Goal: Answer question/provide support: Share knowledge or assist other users

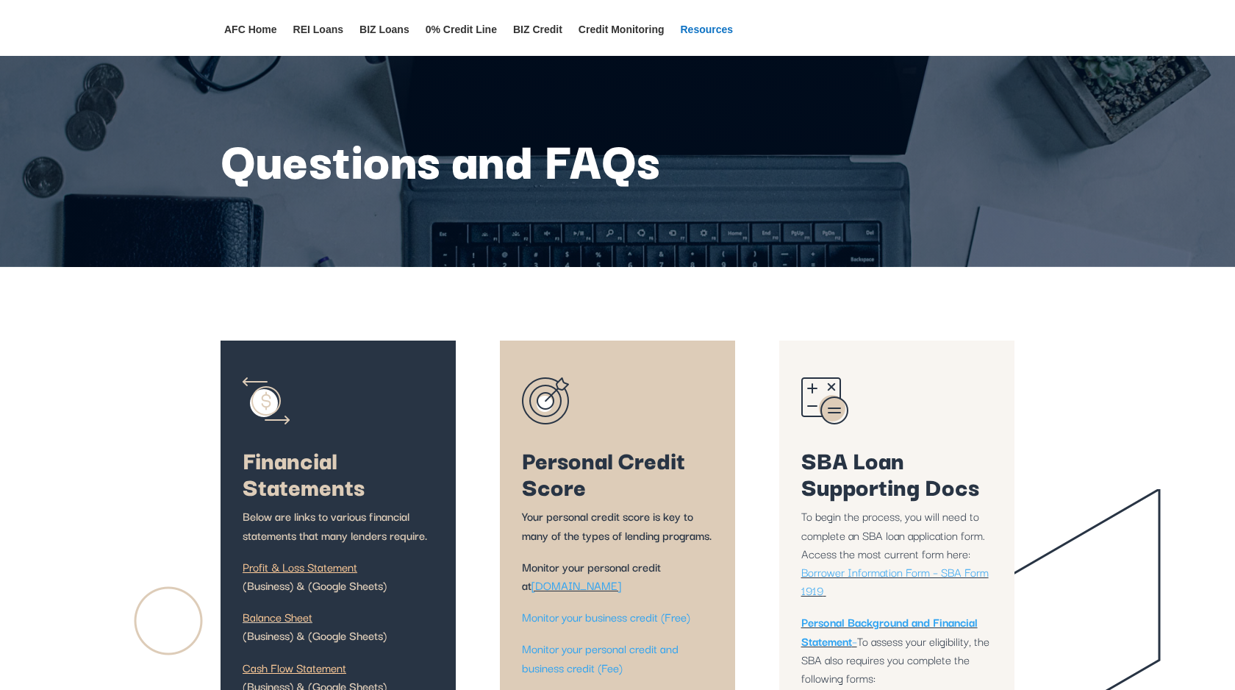
scroll to position [5842, 0]
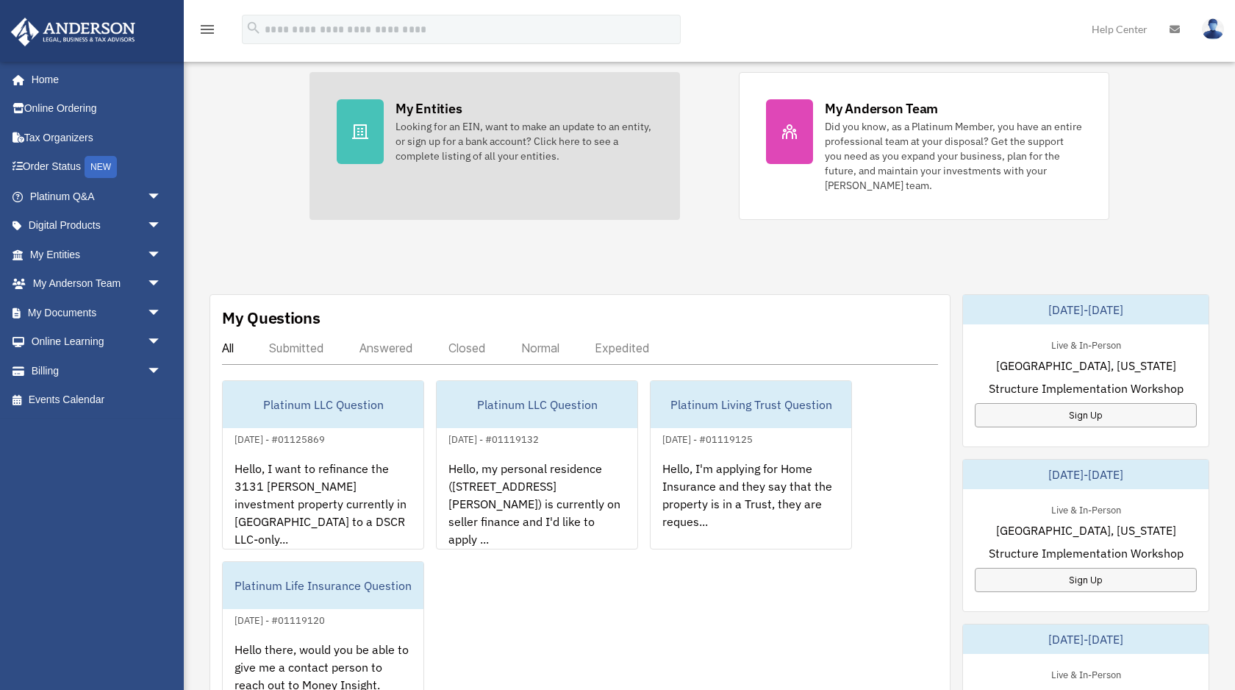
scroll to position [347, 0]
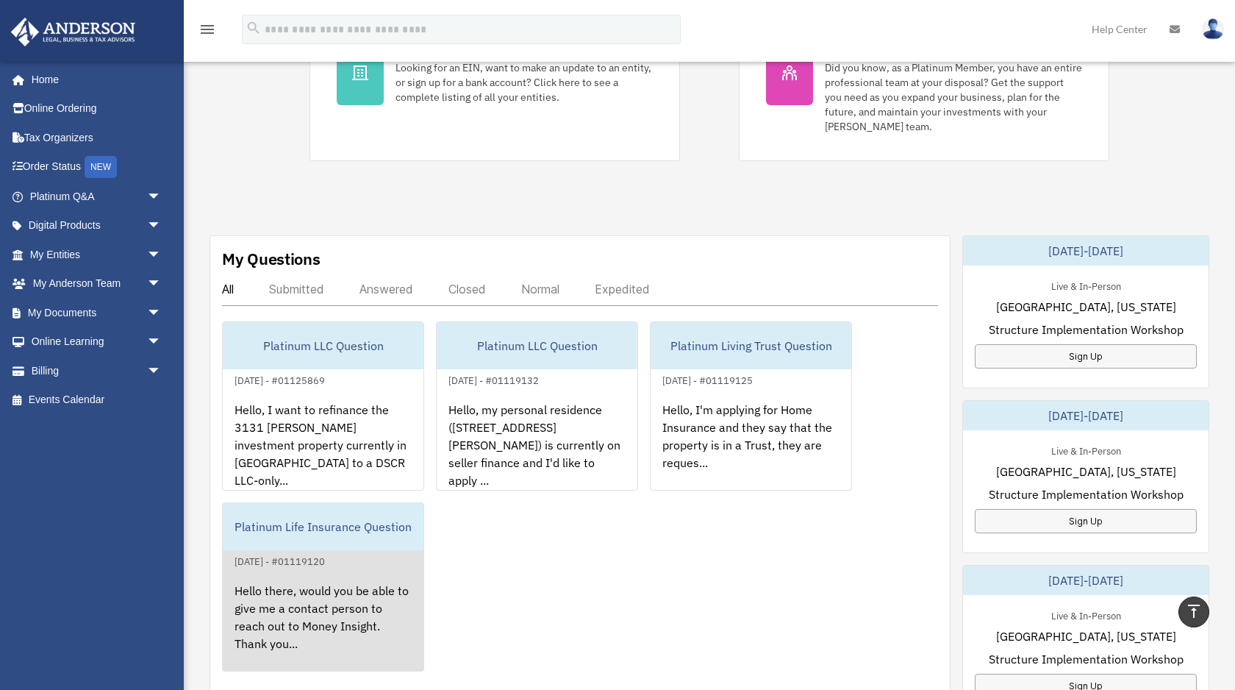
click at [347, 576] on div "Hello there, would you be able to give me a contact person to reach out to Mone…" at bounding box center [323, 627] width 201 height 115
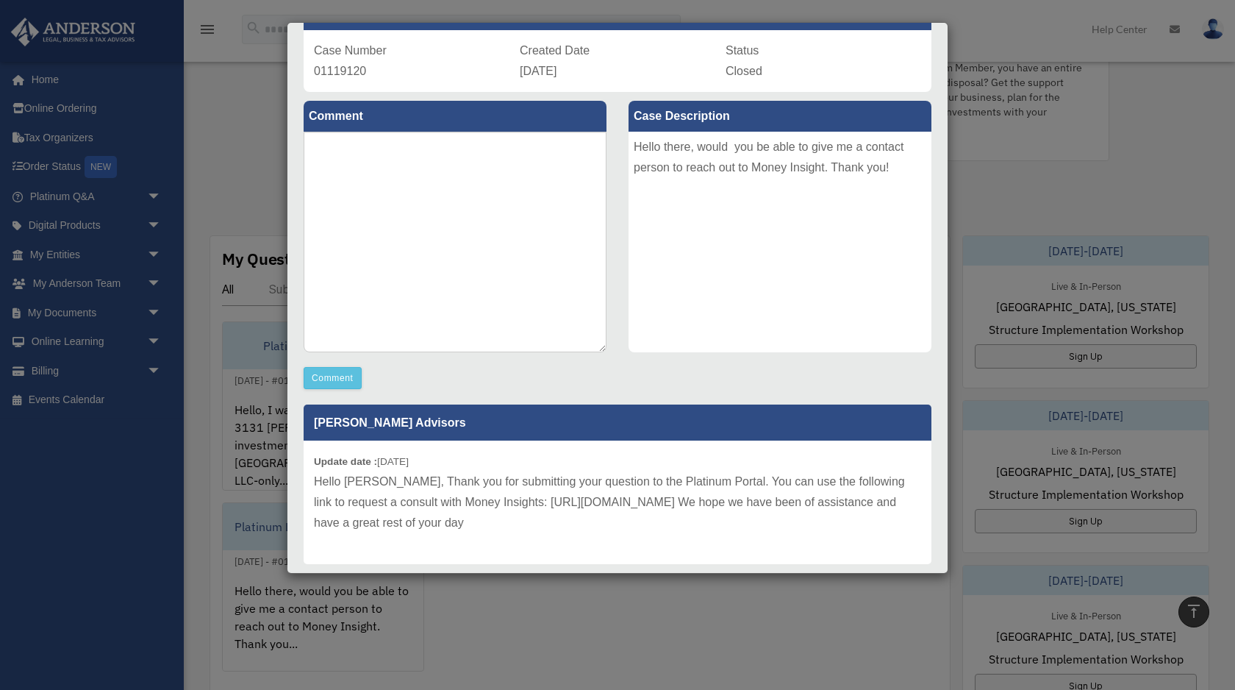
scroll to position [139, 0]
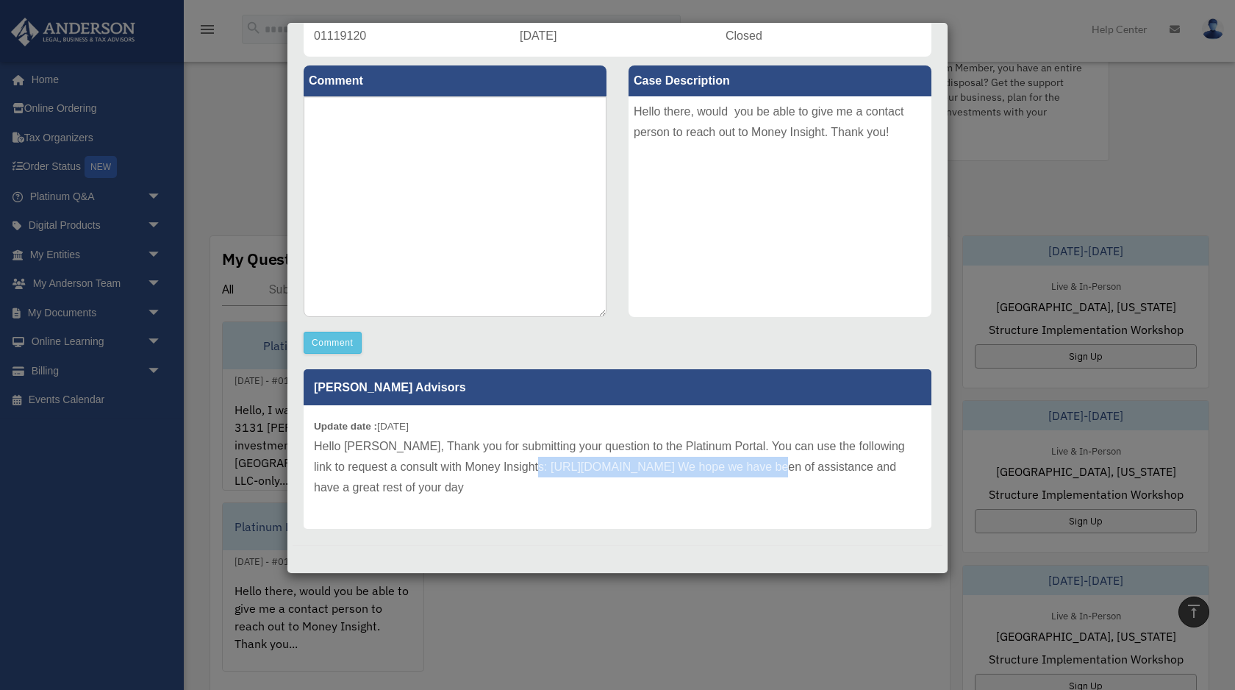
drag, startPoint x: 515, startPoint y: 467, endPoint x: 768, endPoint y: 476, distance: 253.1
click at [755, 468] on p "Hello Maricris, Thank you for submitting your question to the Platinum Portal. …" at bounding box center [617, 467] width 607 height 62
copy p "https://moneyinsightsgroup.com/aba-webinar/"
